Goal: Task Accomplishment & Management: Complete application form

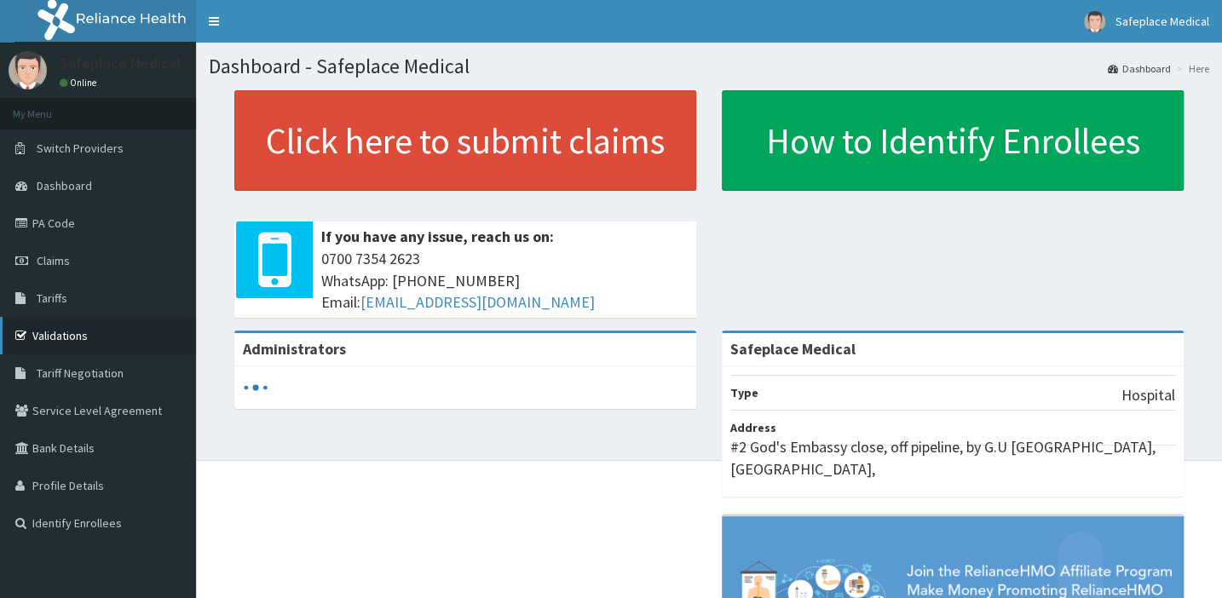
click at [84, 338] on link "Validations" at bounding box center [98, 335] width 196 height 37
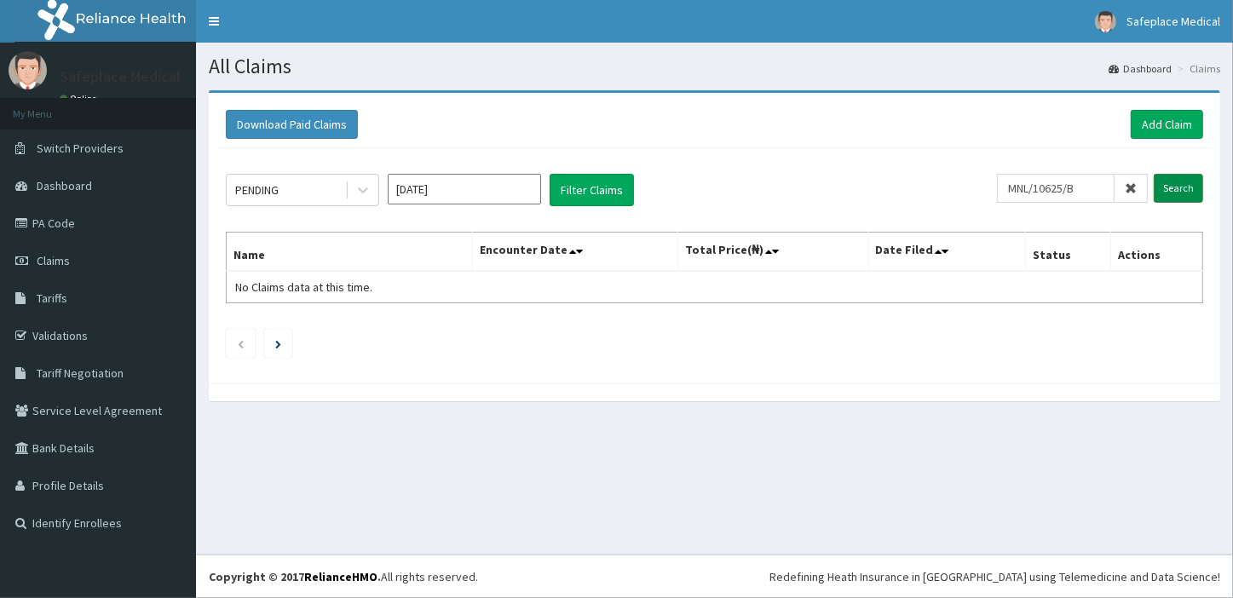
type input "MNL/10625/B"
click at [1188, 184] on input "Search" at bounding box center [1178, 188] width 49 height 29
click at [1181, 185] on input "Search" at bounding box center [1178, 188] width 49 height 29
click at [54, 262] on span "Claims" at bounding box center [53, 260] width 33 height 15
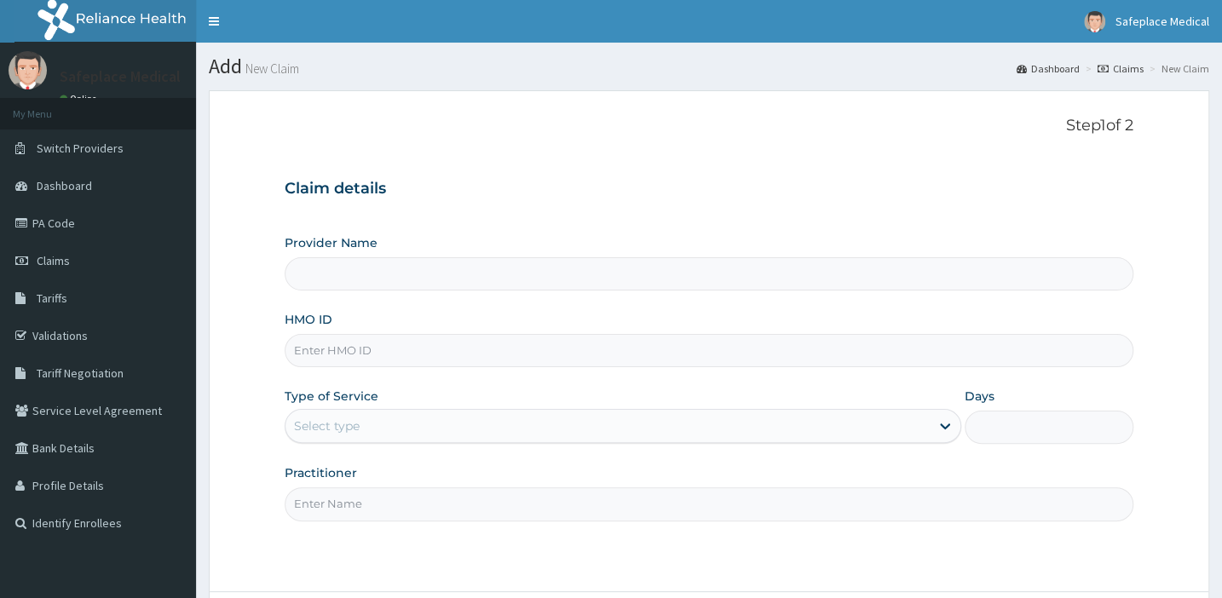
click at [349, 349] on input "HMO ID" at bounding box center [709, 350] width 849 height 33
type input "Safeplace Medical"
type input "MNL/10625/B"
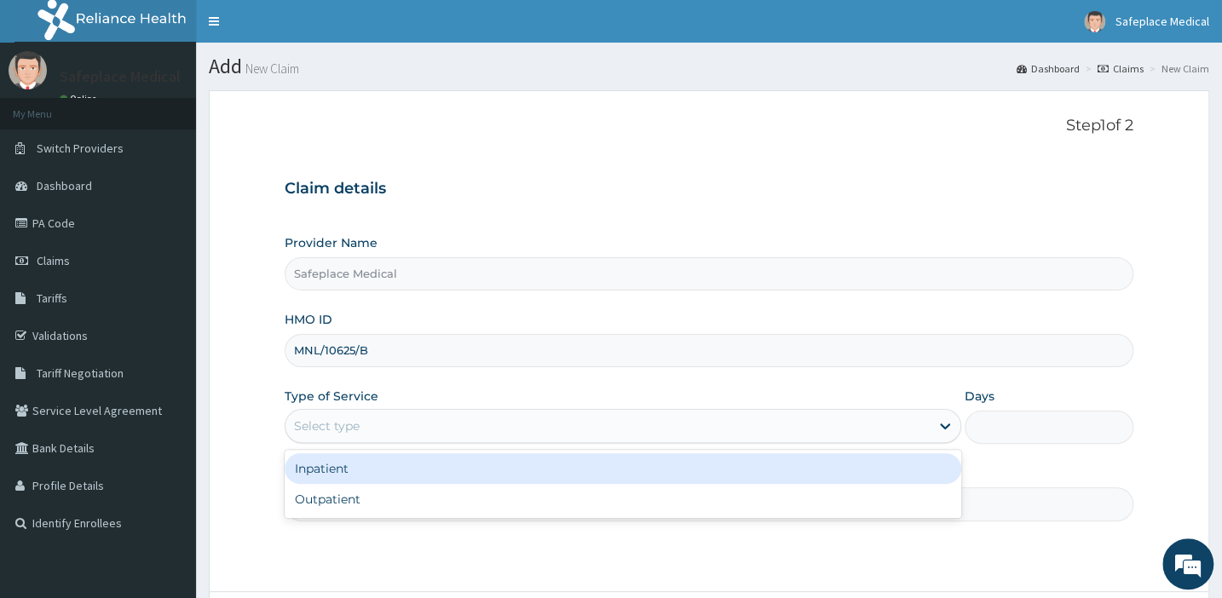
click at [421, 422] on div "Select type" at bounding box center [607, 425] width 644 height 27
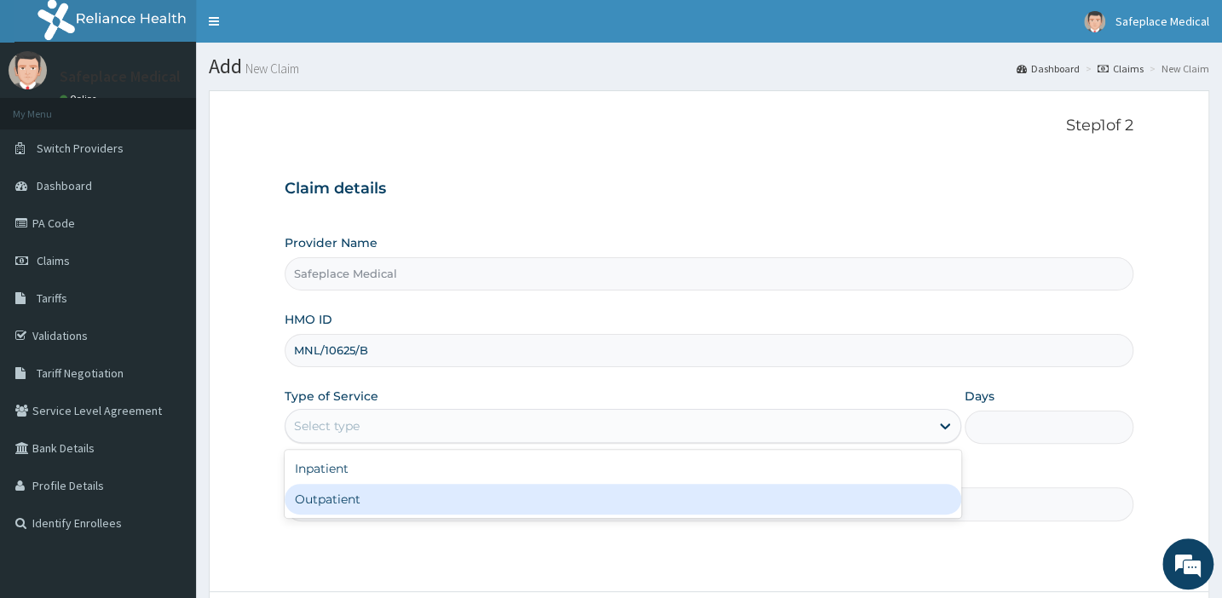
click at [345, 504] on div "Outpatient" at bounding box center [623, 499] width 677 height 31
type input "1"
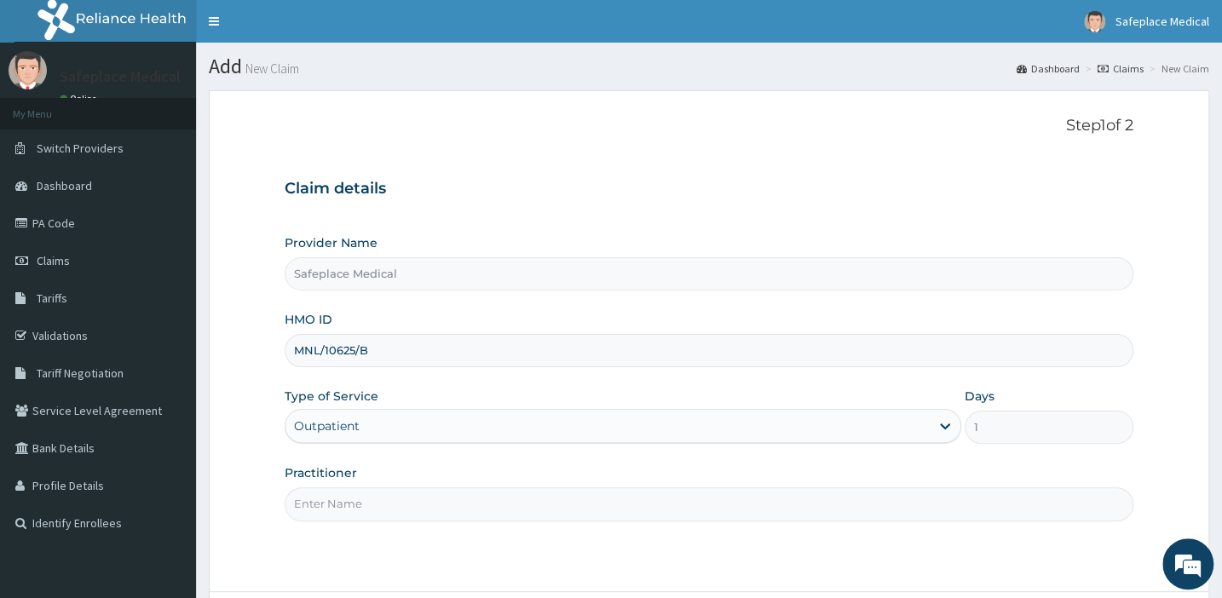
click at [744, 504] on input "Practitioner" at bounding box center [709, 503] width 849 height 33
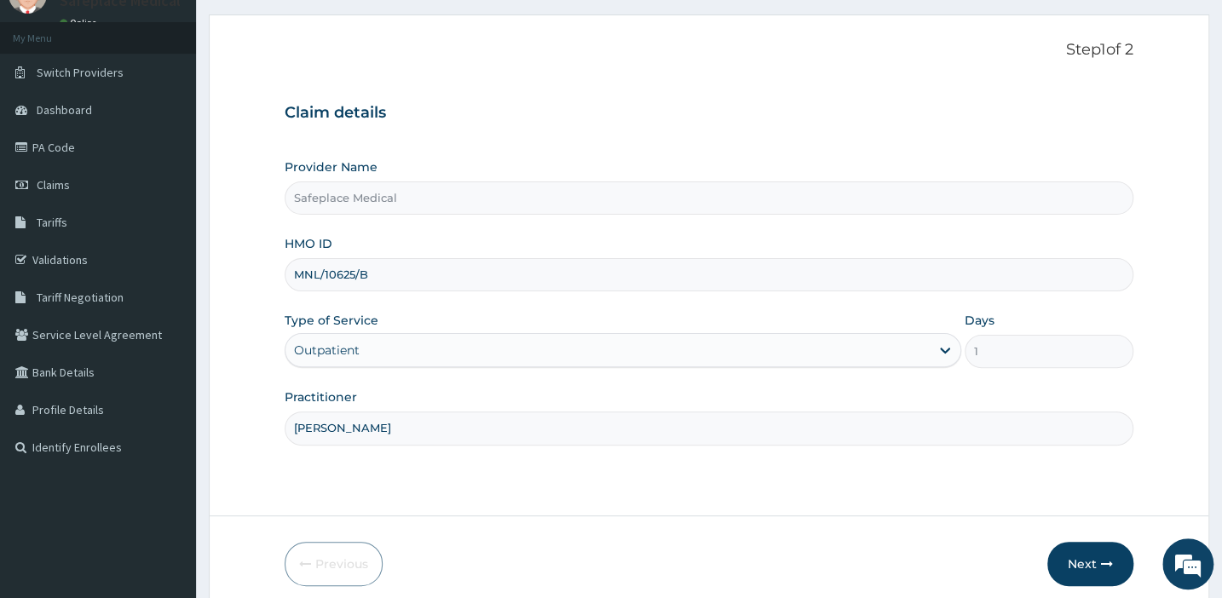
scroll to position [78, 0]
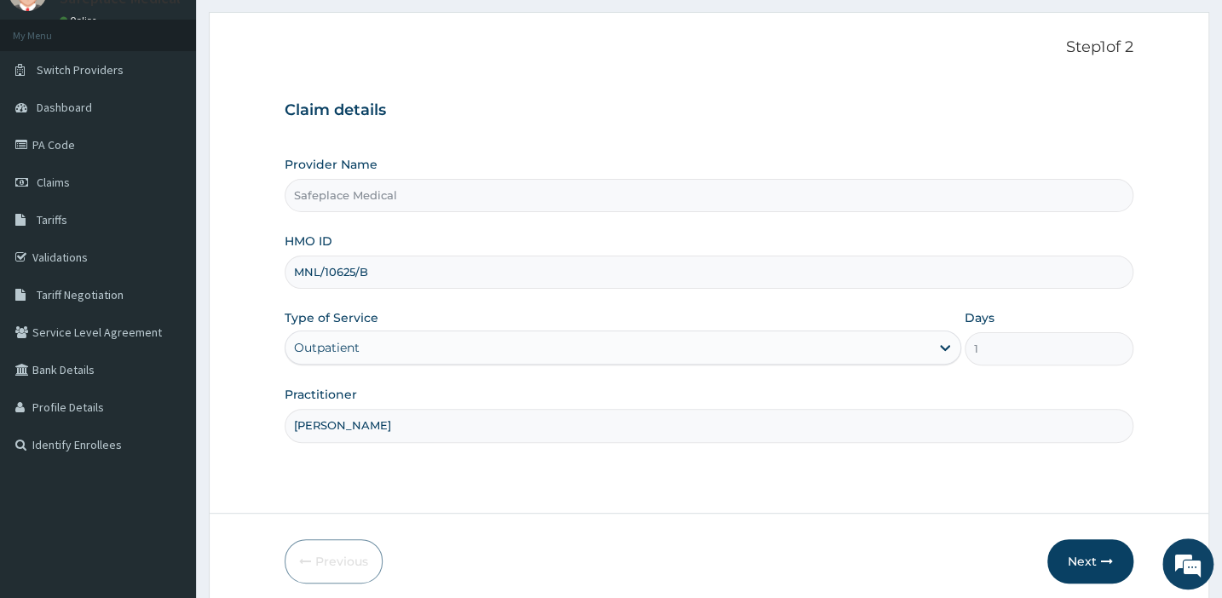
click at [826, 426] on input "DR ROLAND" at bounding box center [709, 425] width 849 height 33
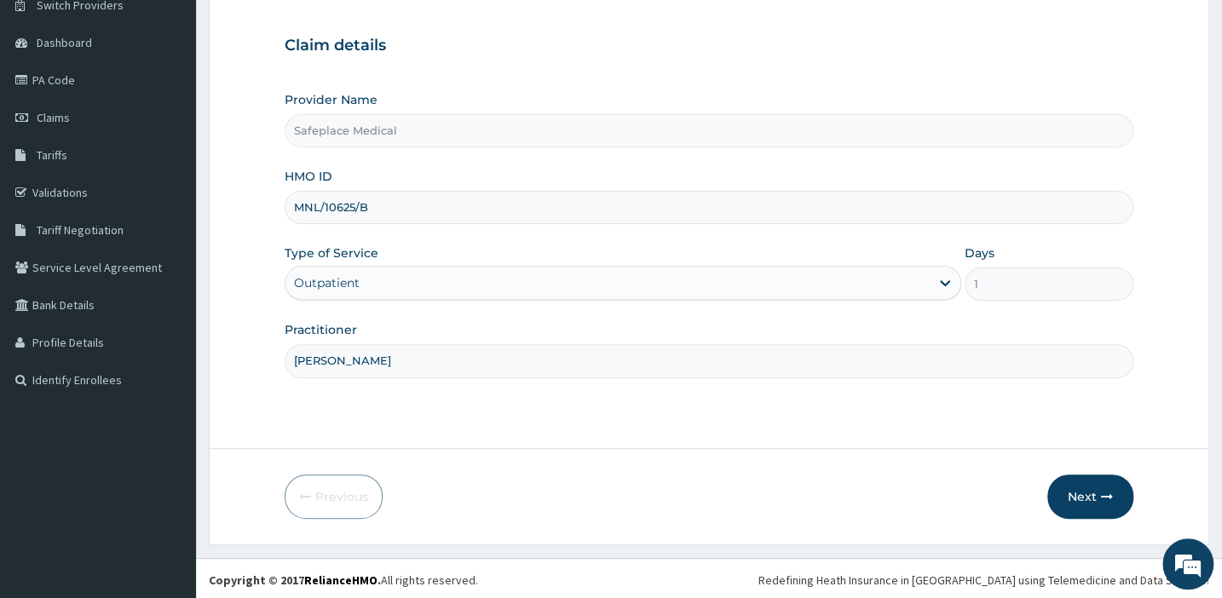
scroll to position [146, 0]
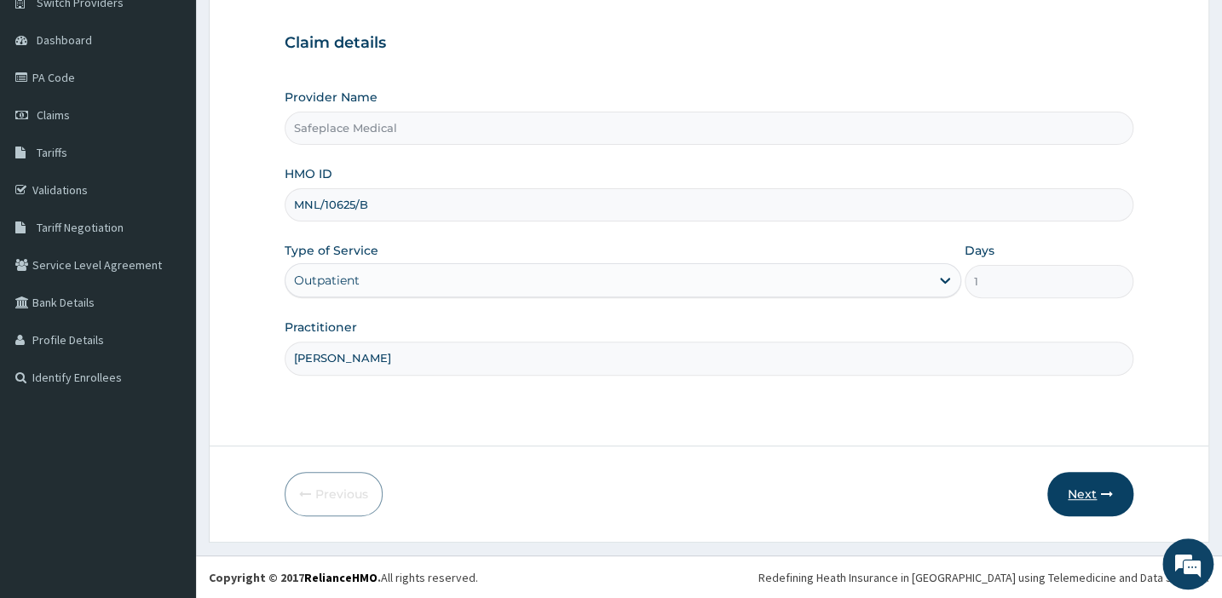
type input "DR WAGOR"
click at [1074, 486] on button "Next" at bounding box center [1090, 494] width 86 height 44
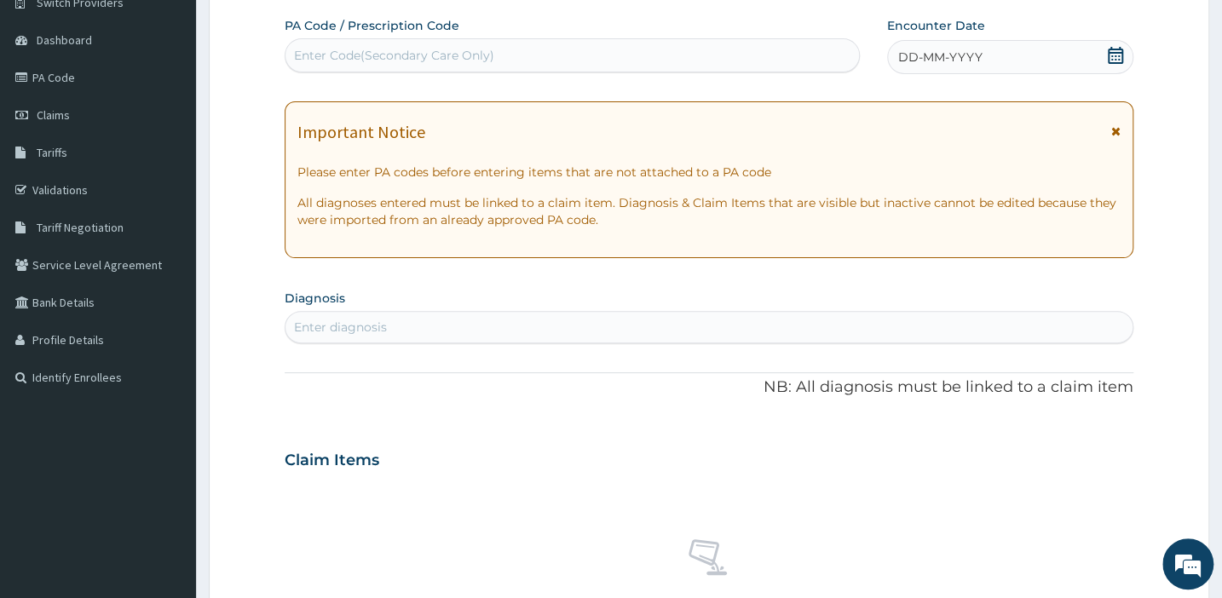
click at [720, 320] on div "Enter diagnosis" at bounding box center [708, 327] width 847 height 27
click at [1112, 51] on icon at bounding box center [1115, 55] width 15 height 17
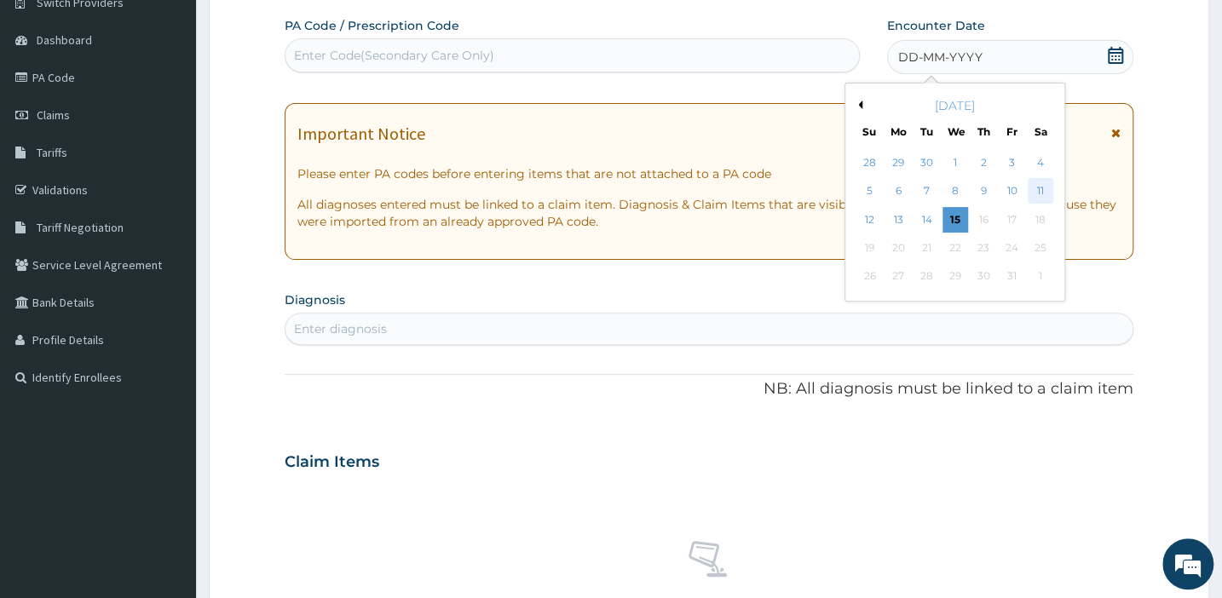
click at [1035, 184] on div "11" at bounding box center [1040, 192] width 26 height 26
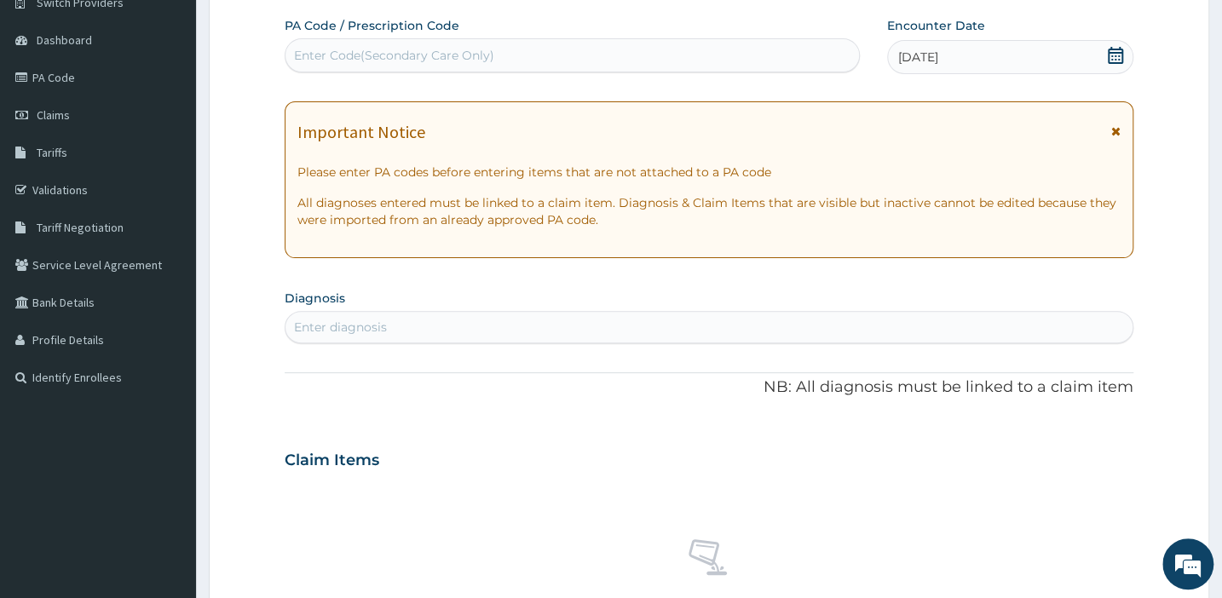
click at [637, 343] on div "PA Code / Prescription Code Enter Code(Secondary Care Only) Encounter Date 11-1…" at bounding box center [709, 458] width 849 height 882
click at [637, 325] on div "Enter diagnosis" at bounding box center [708, 327] width 847 height 27
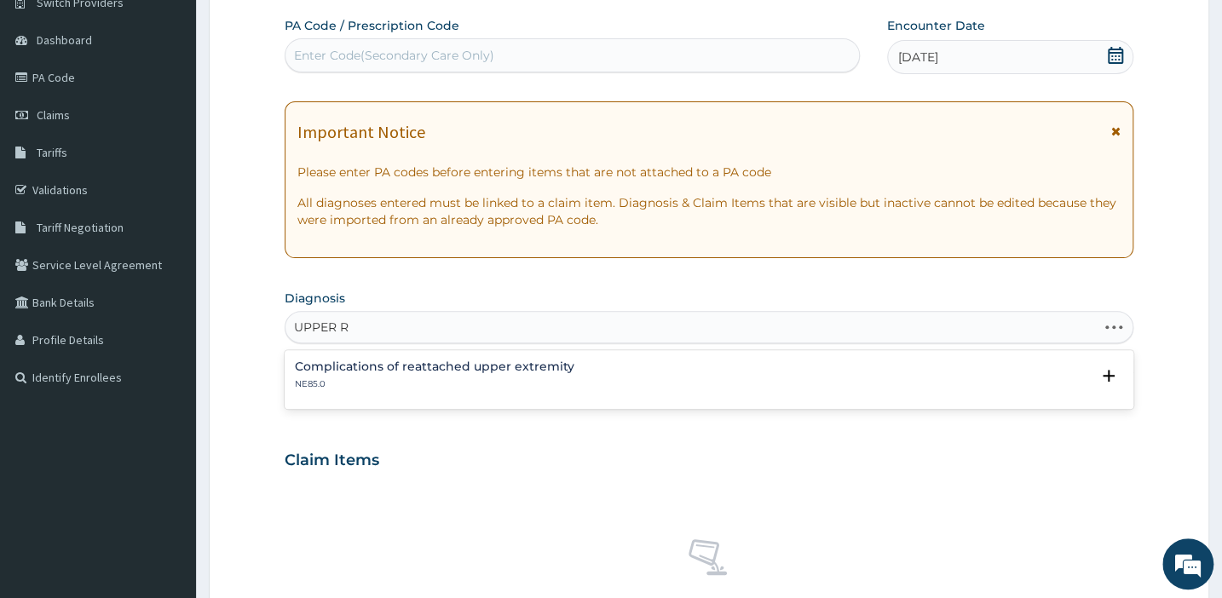
type input "UPPER"
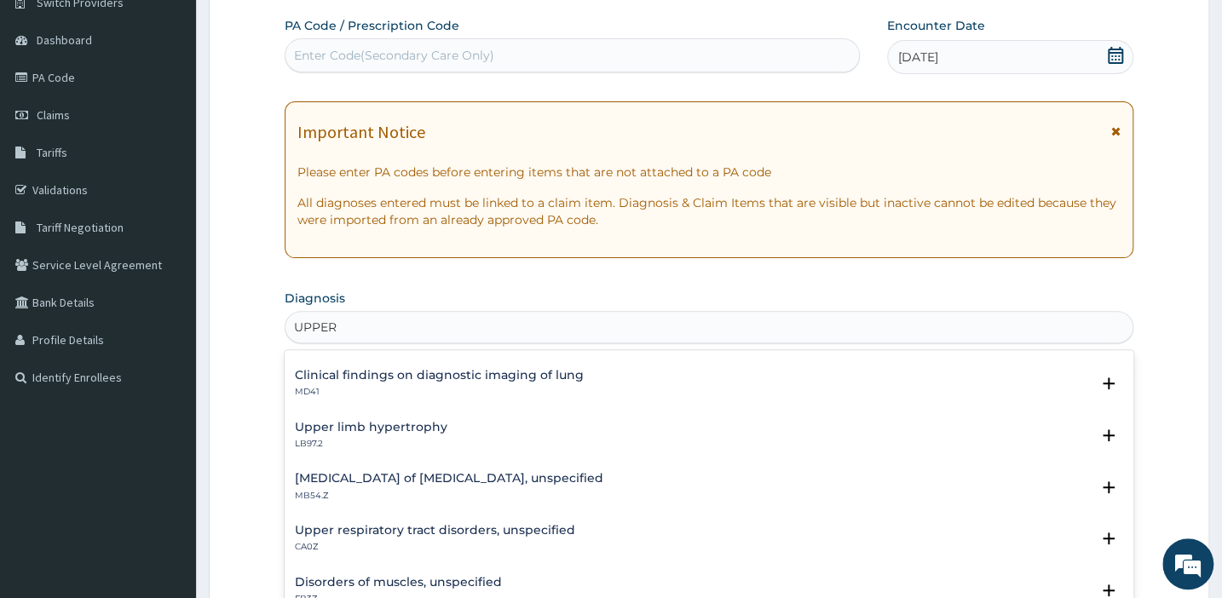
scroll to position [247, 0]
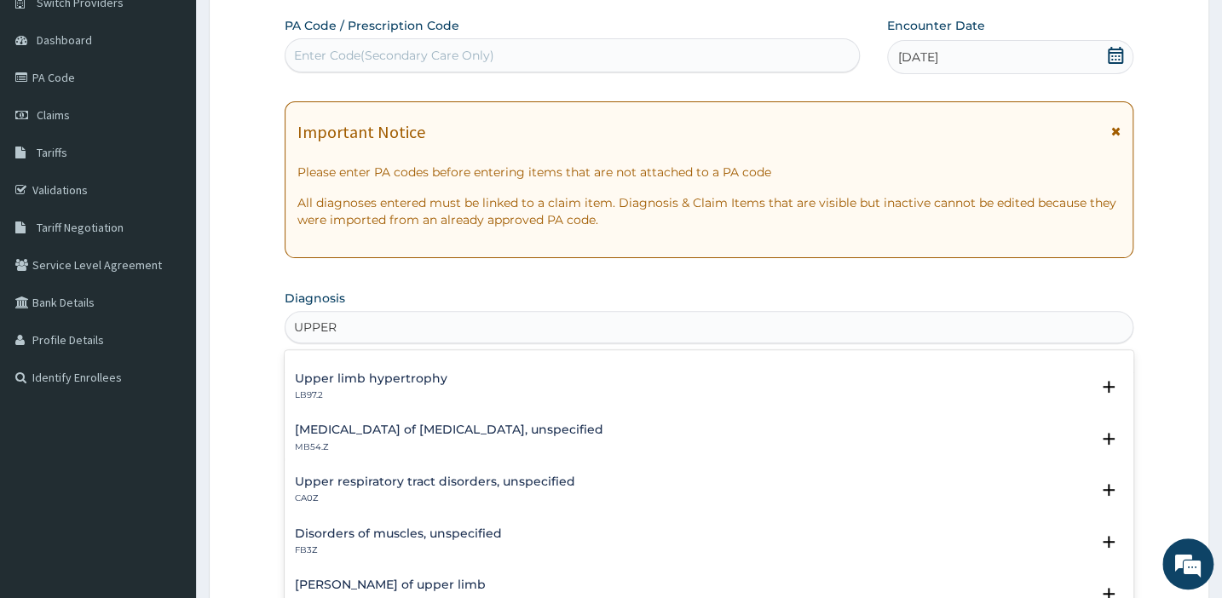
click at [521, 459] on div "Monoplegia of upper extremity, unspecified MB54.Z Select Status Query Query cov…" at bounding box center [709, 442] width 828 height 38
click at [510, 480] on h4 "Upper respiratory tract disorders, unspecified" at bounding box center [435, 481] width 280 height 13
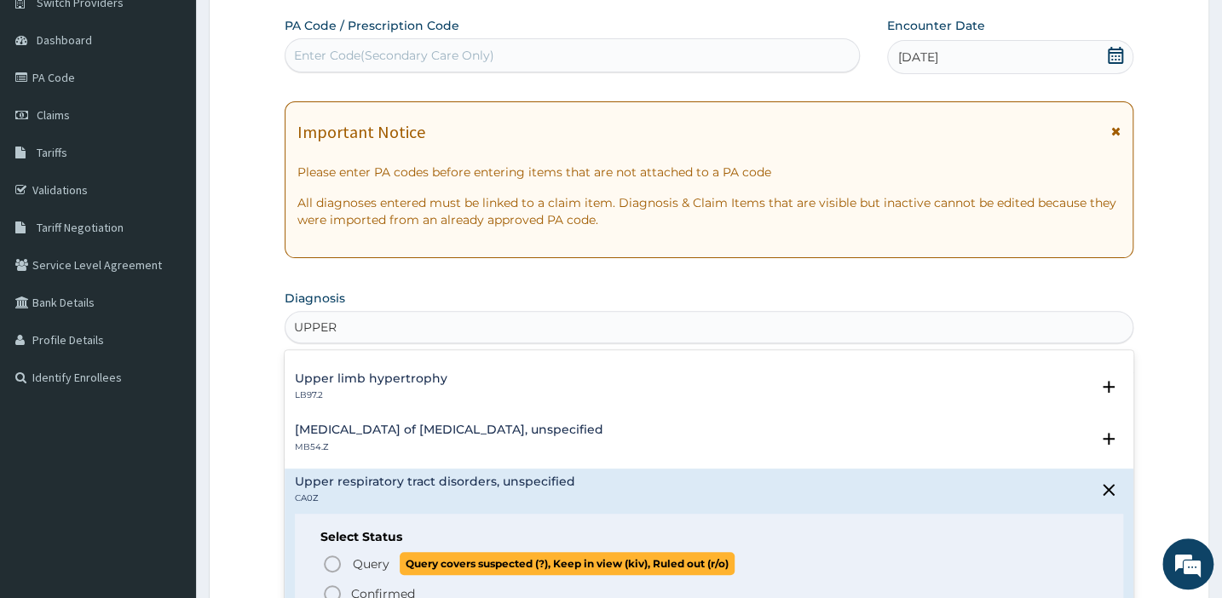
click at [327, 556] on circle "status option query" at bounding box center [332, 563] width 15 height 15
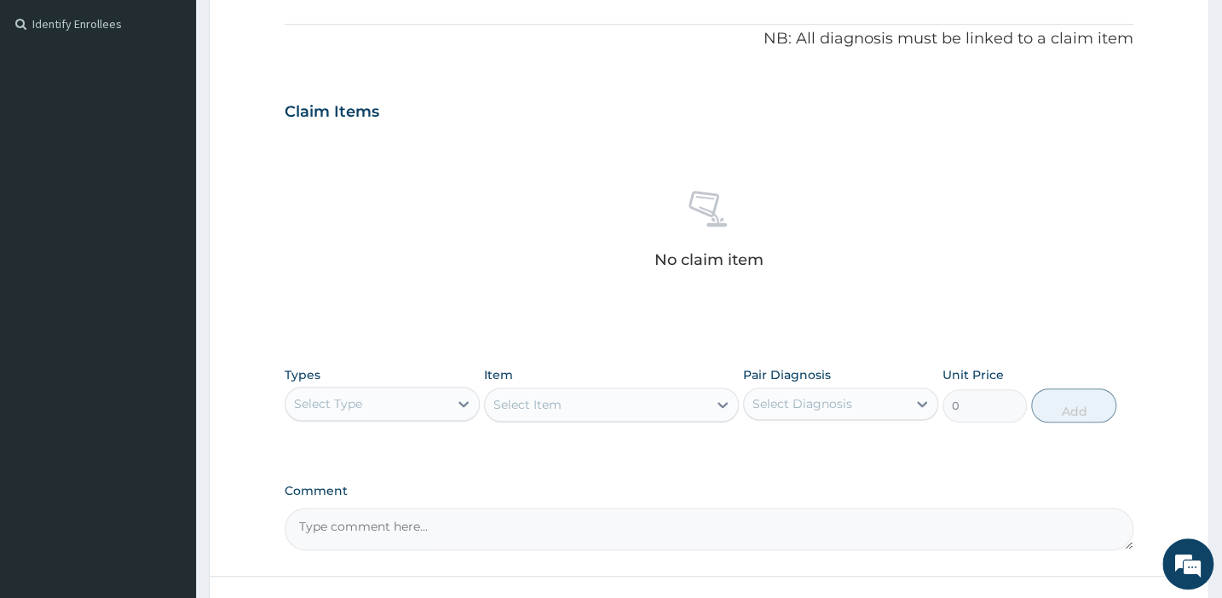
scroll to position [521, 0]
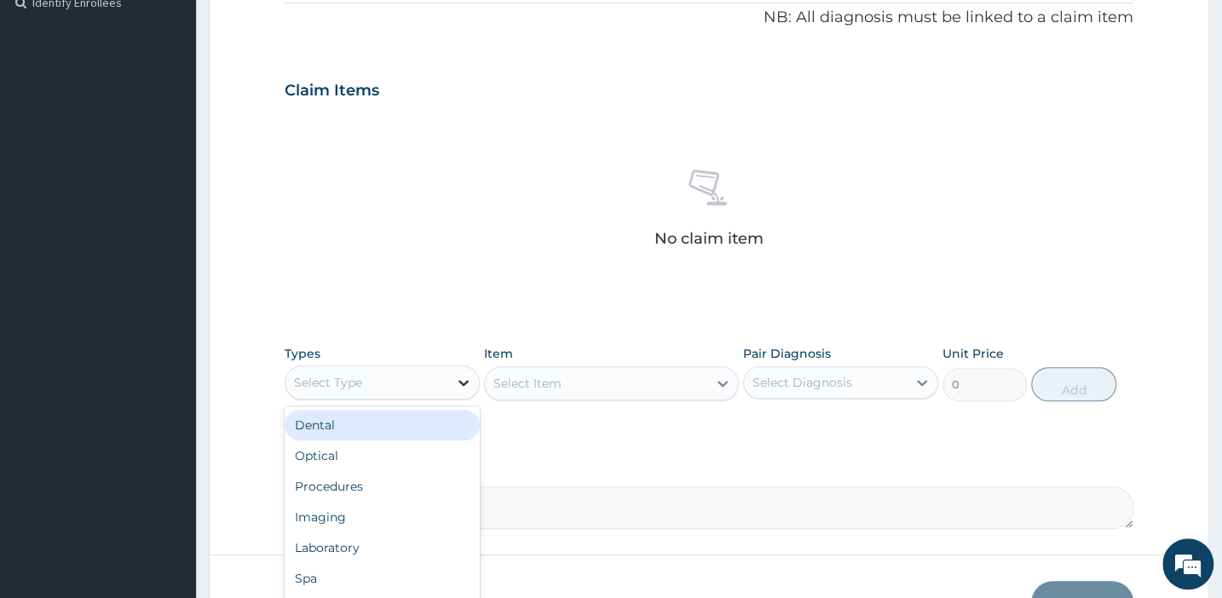
click at [463, 386] on icon at bounding box center [463, 382] width 17 height 17
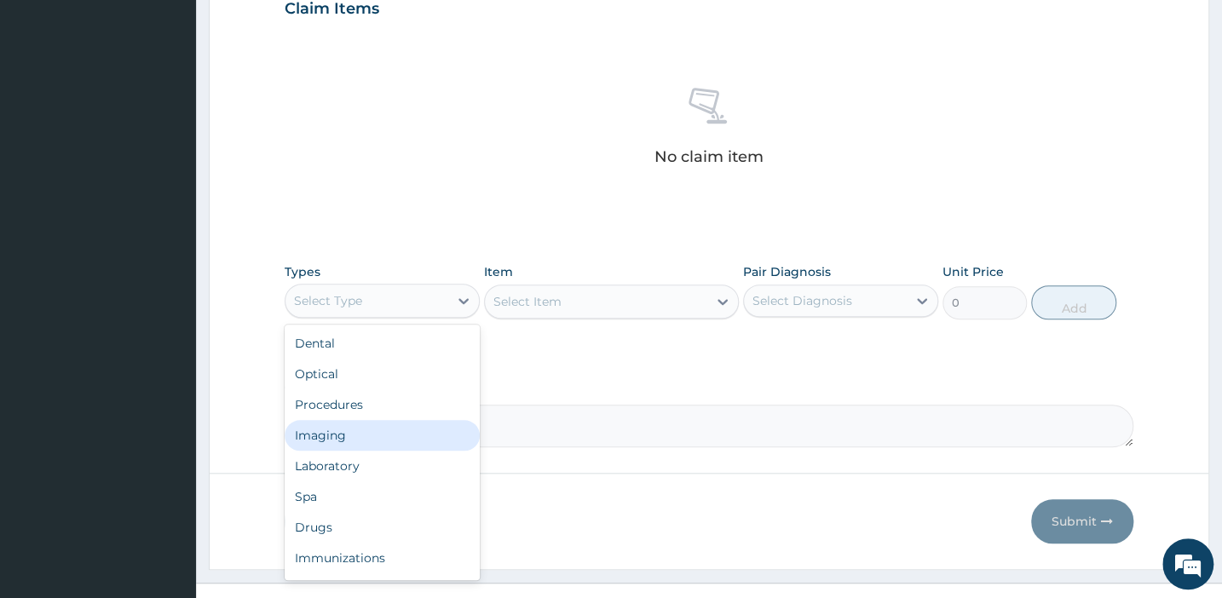
scroll to position [630, 0]
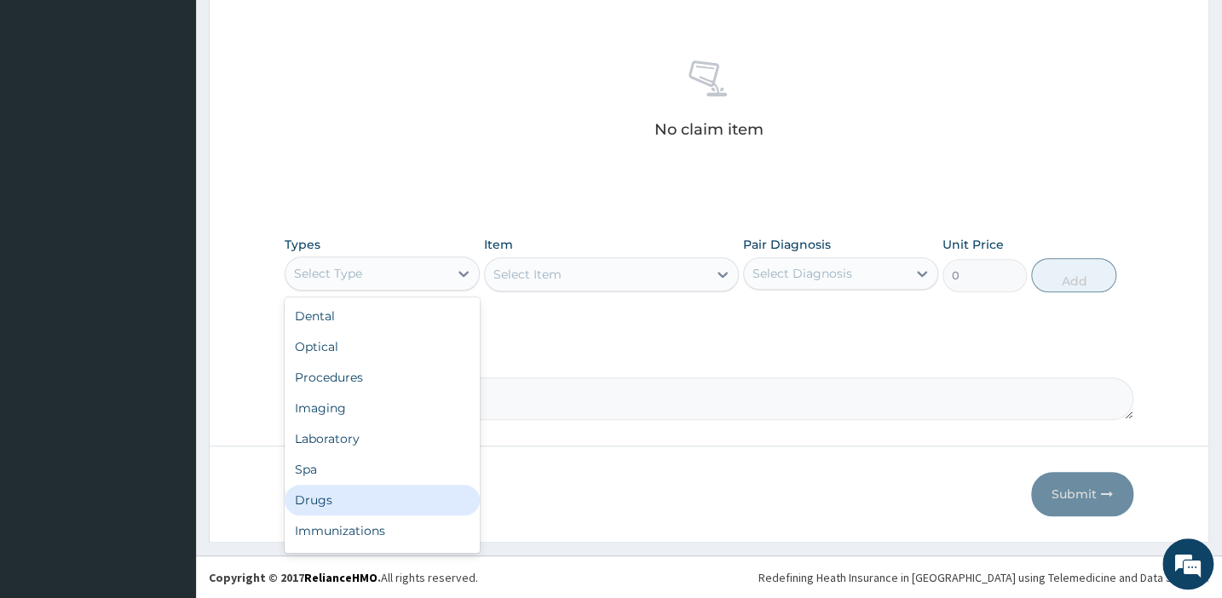
click at [341, 497] on div "Drugs" at bounding box center [382, 500] width 195 height 31
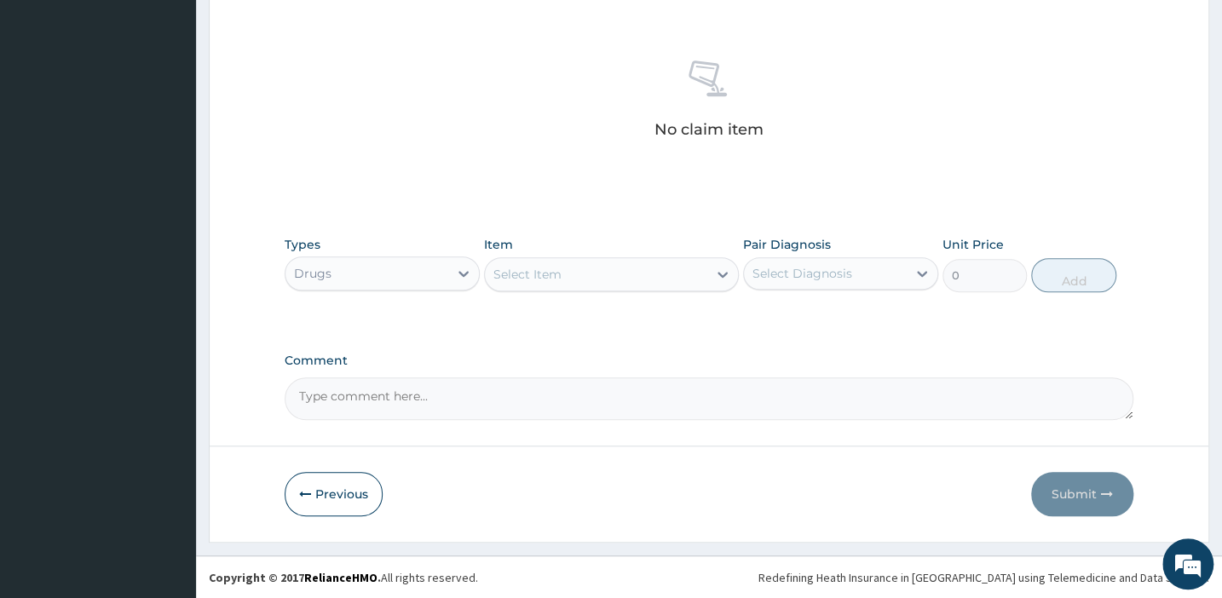
click at [570, 279] on div "Select Item" at bounding box center [596, 274] width 222 height 27
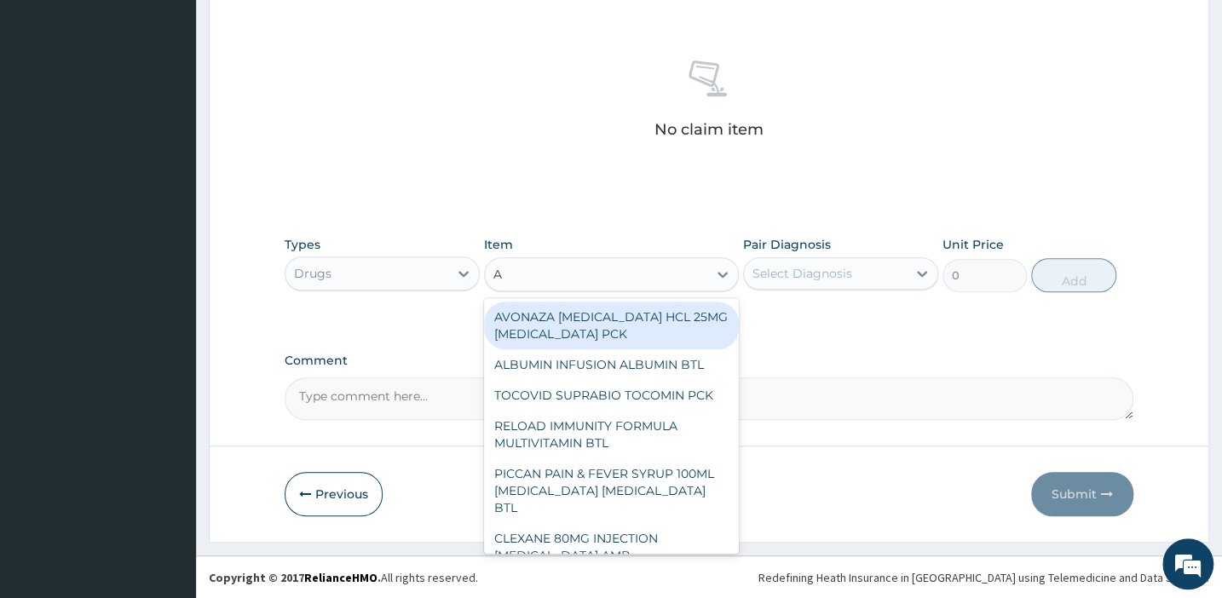
type input "AU"
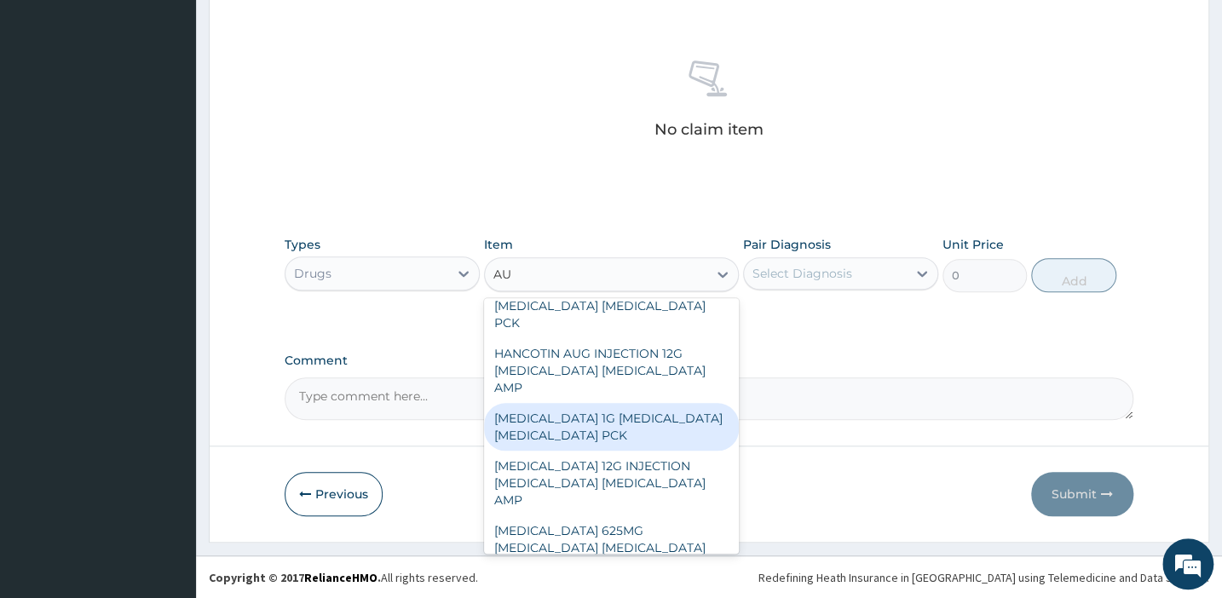
scroll to position [154, 0]
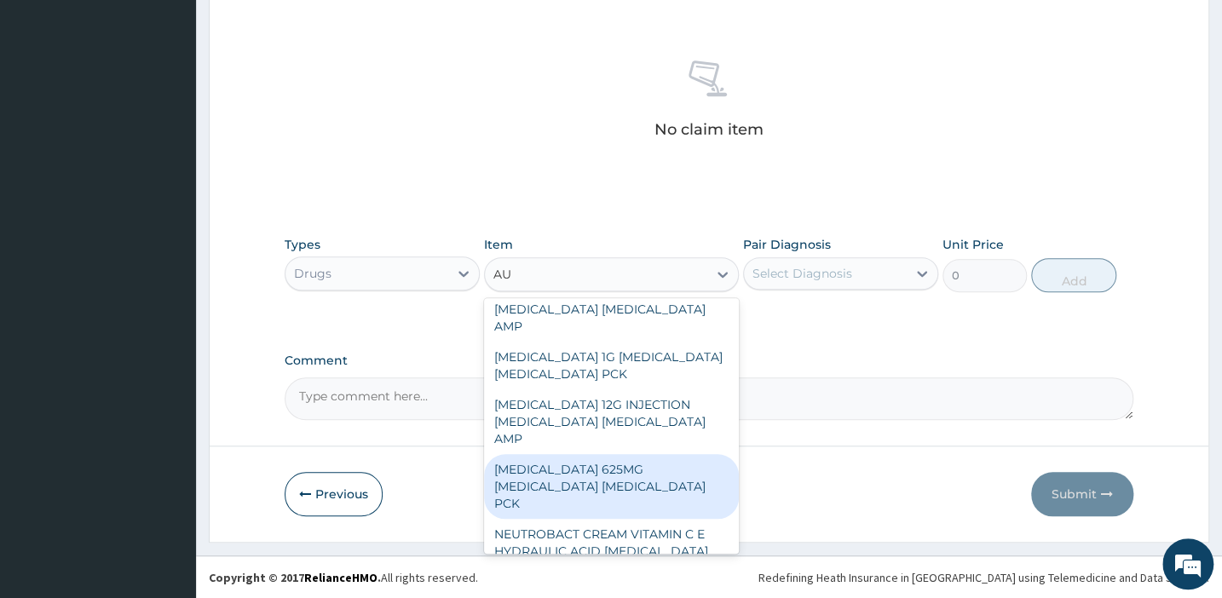
click at [622, 454] on div "AUGMENTIN 625MG AMOXICILLIN CLAVULANIC ACID PCK" at bounding box center [611, 486] width 255 height 65
type input "6000"
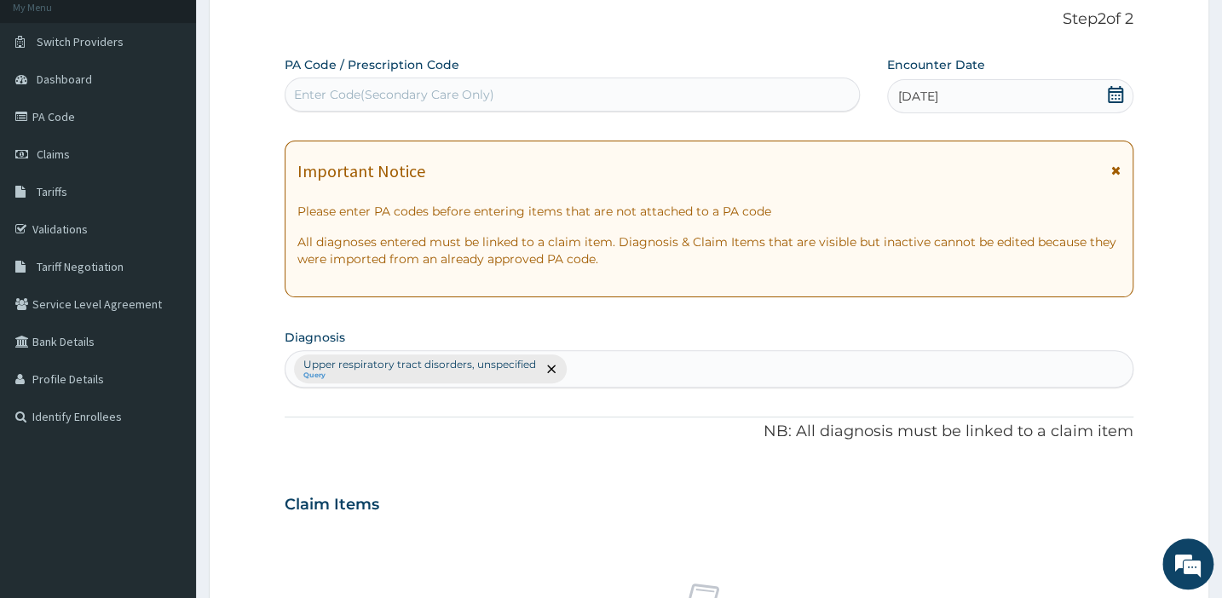
scroll to position [630, 0]
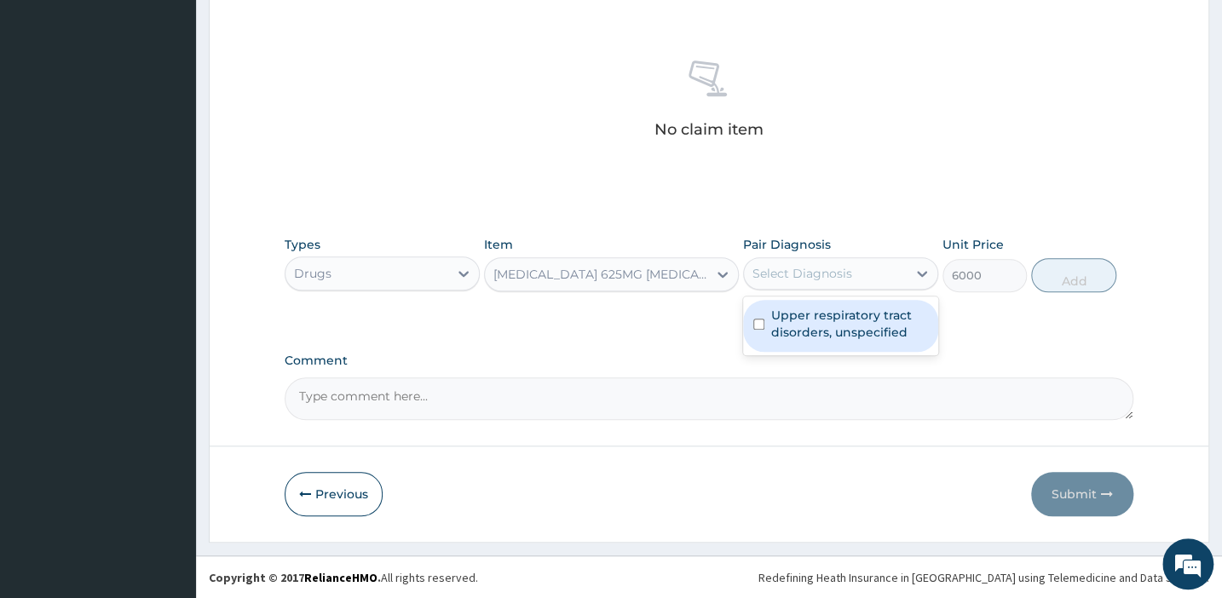
click at [897, 273] on div "Select Diagnosis" at bounding box center [825, 273] width 163 height 27
click at [756, 319] on input "checkbox" at bounding box center [758, 324] width 11 height 11
checkbox input "true"
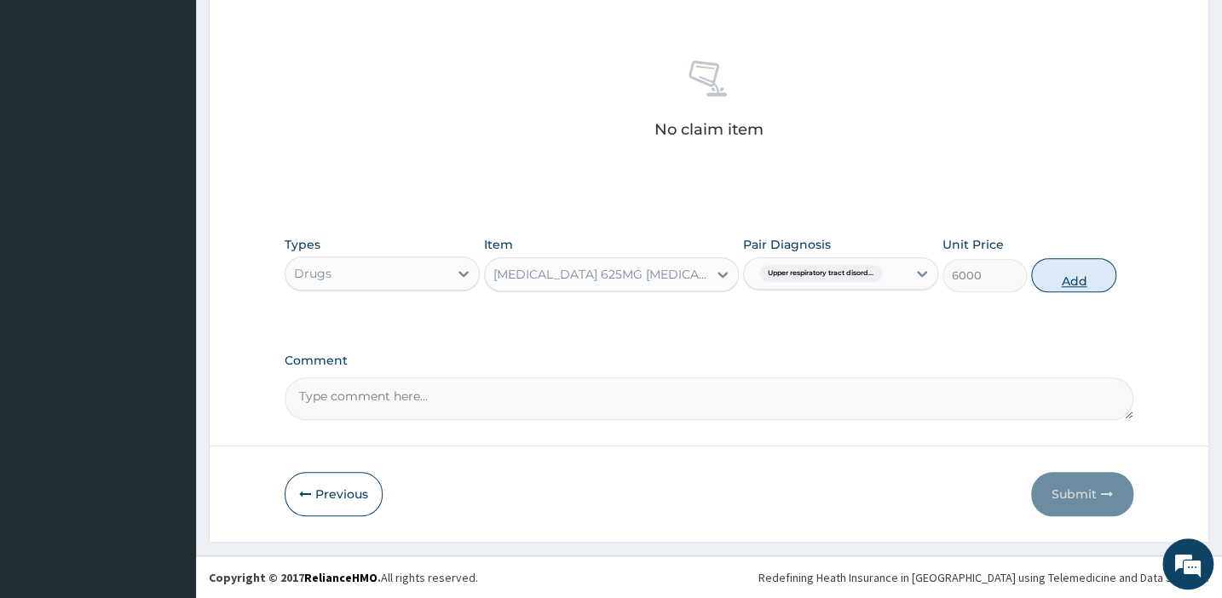
click at [1067, 269] on button "Add" at bounding box center [1073, 275] width 85 height 34
type input "0"
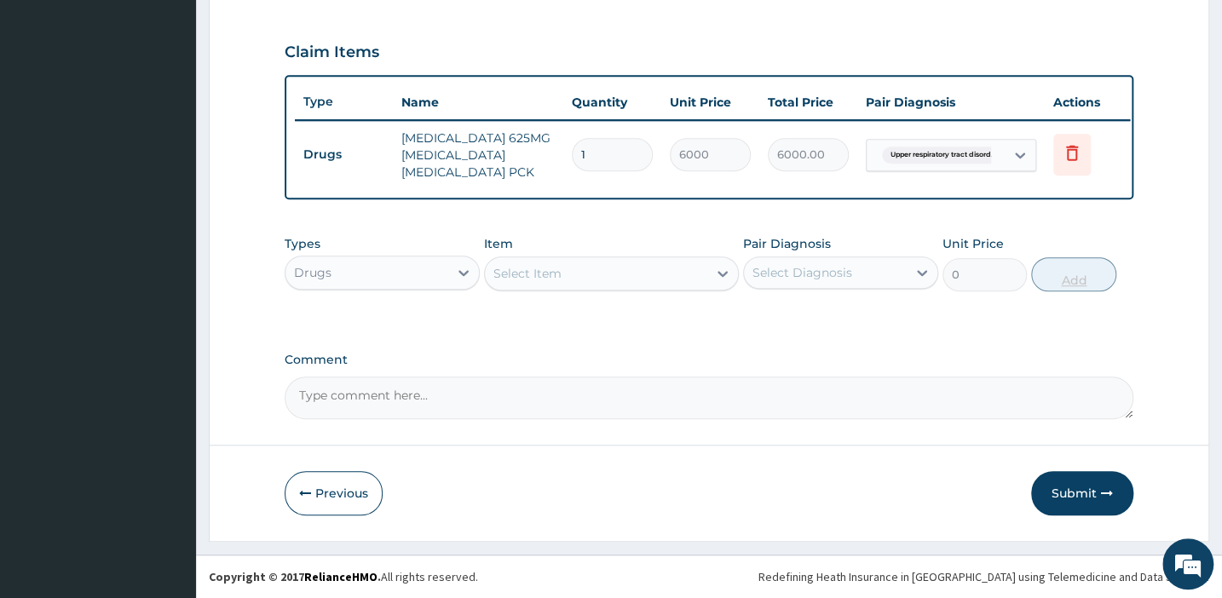
scroll to position [569, 0]
type input "0.00"
type input "2"
type input "12000.00"
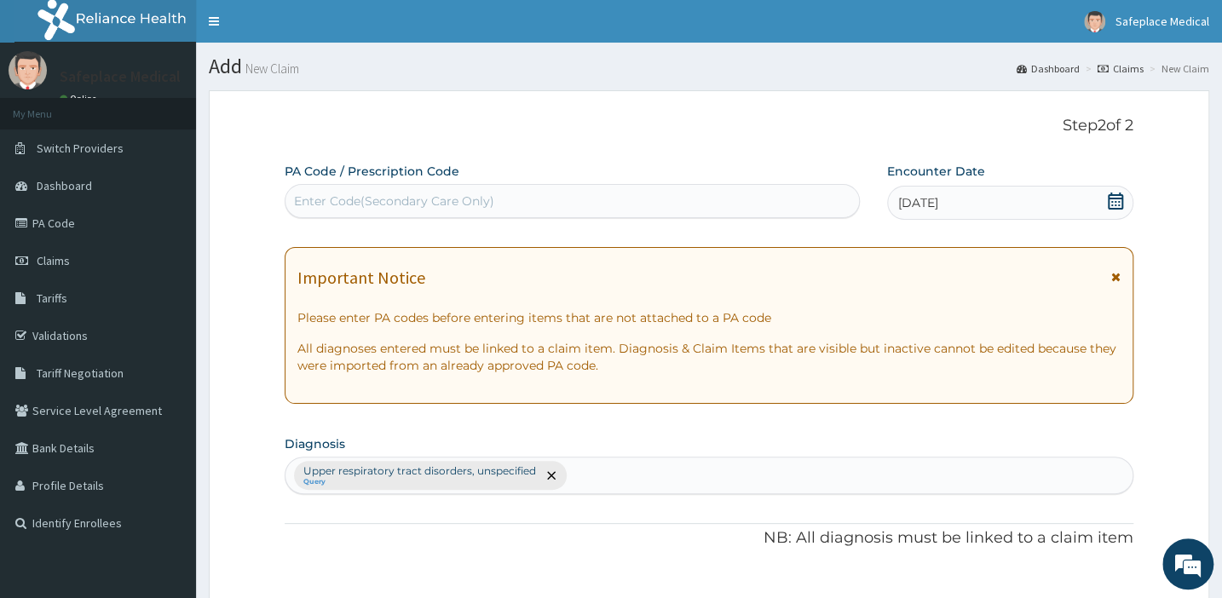
scroll to position [0, 0]
type input "2"
click at [76, 228] on link "PA Code" at bounding box center [98, 223] width 196 height 37
